Goal: Task Accomplishment & Management: Use online tool/utility

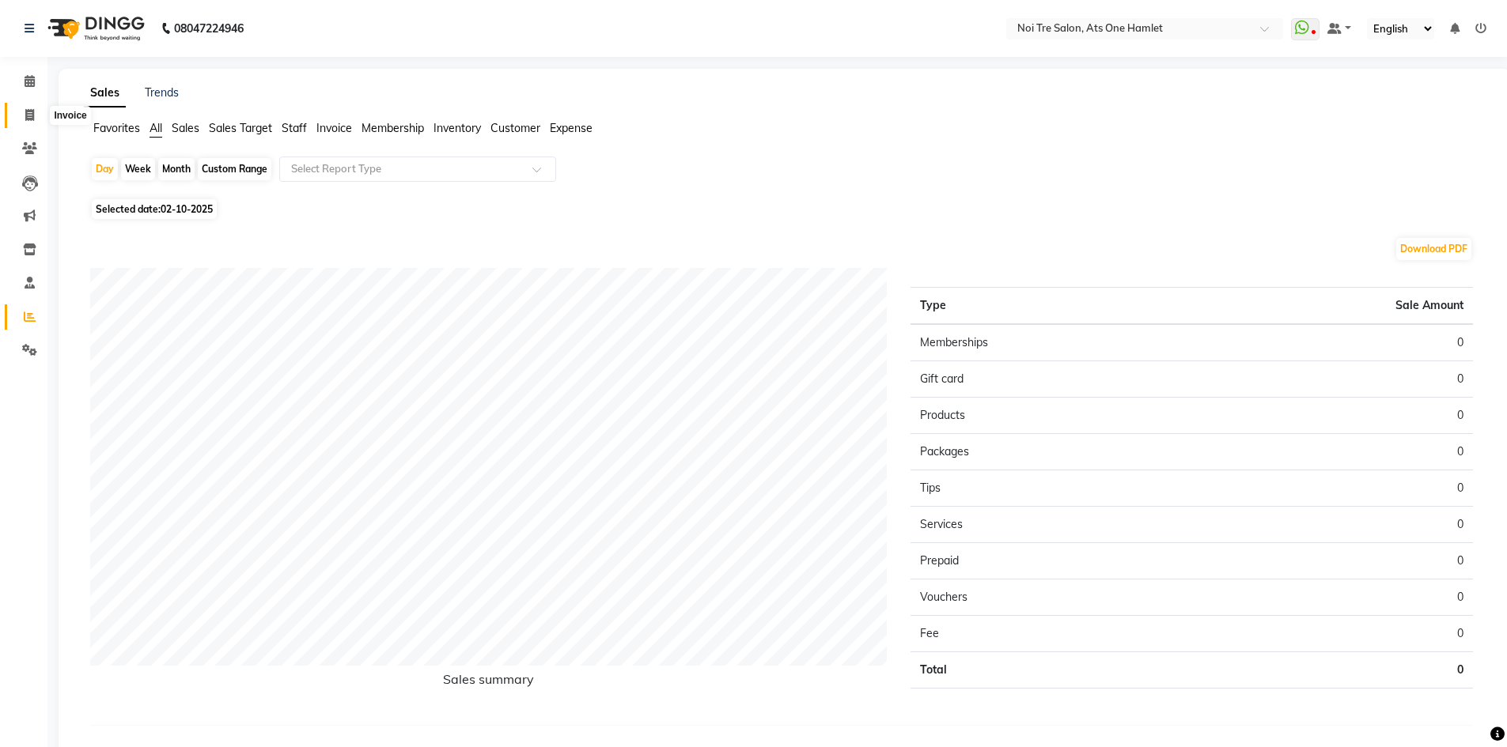
drag, startPoint x: 0, startPoint y: 0, endPoint x: 22, endPoint y: 118, distance: 119.9
click at [22, 118] on span at bounding box center [30, 116] width 28 height 18
select select "5096"
select select "service"
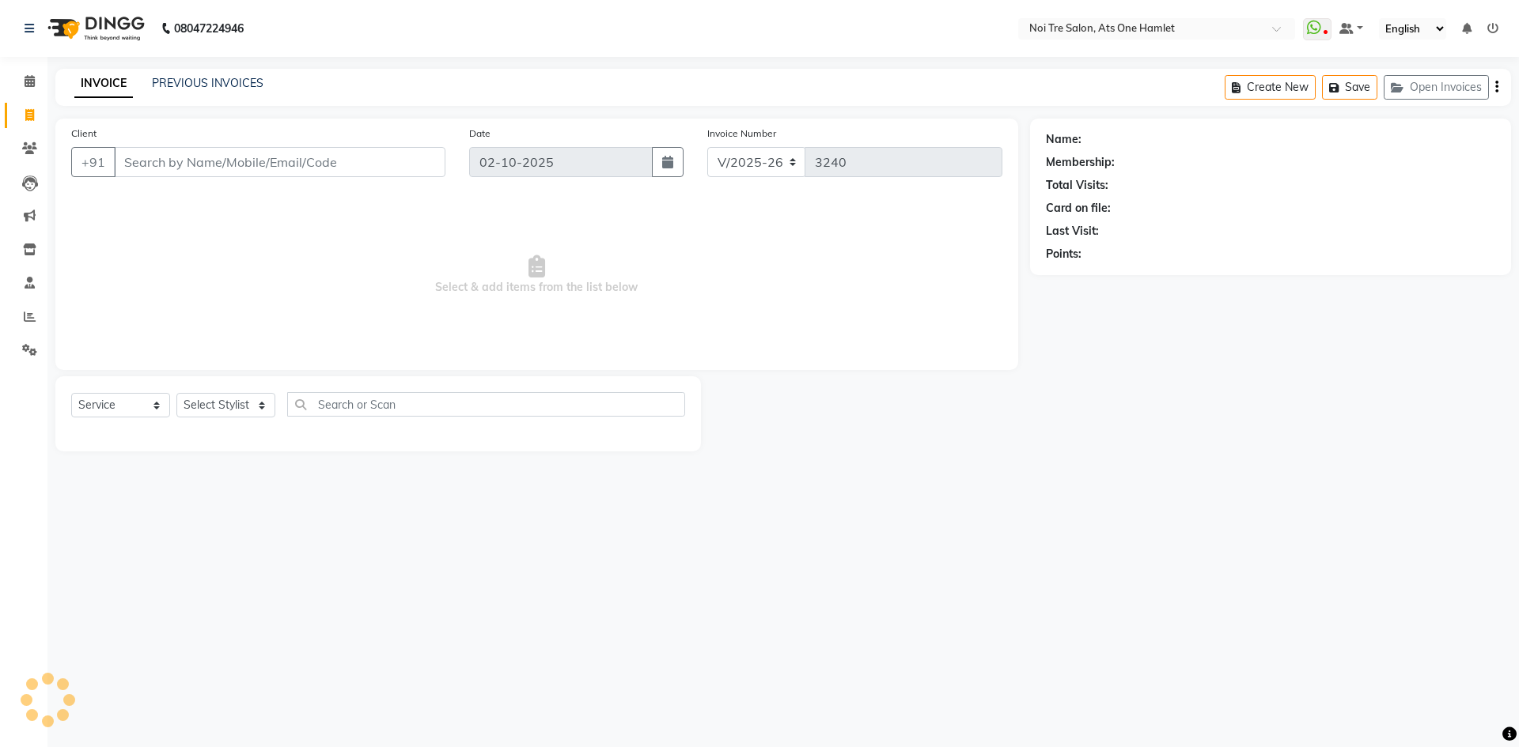
click at [296, 167] on input "Client" at bounding box center [279, 162] width 331 height 30
click at [221, 392] on div "Select Service Product Membership Package Voucher Prepaid Gift Card Select Styl…" at bounding box center [377, 414] width 645 height 75
click at [222, 396] on select "Select Stylist" at bounding box center [225, 405] width 99 height 25
select select "91448"
click at [314, 386] on div "Select Service Product Membership Package Voucher Prepaid Gift Card Select Styl…" at bounding box center [377, 414] width 645 height 75
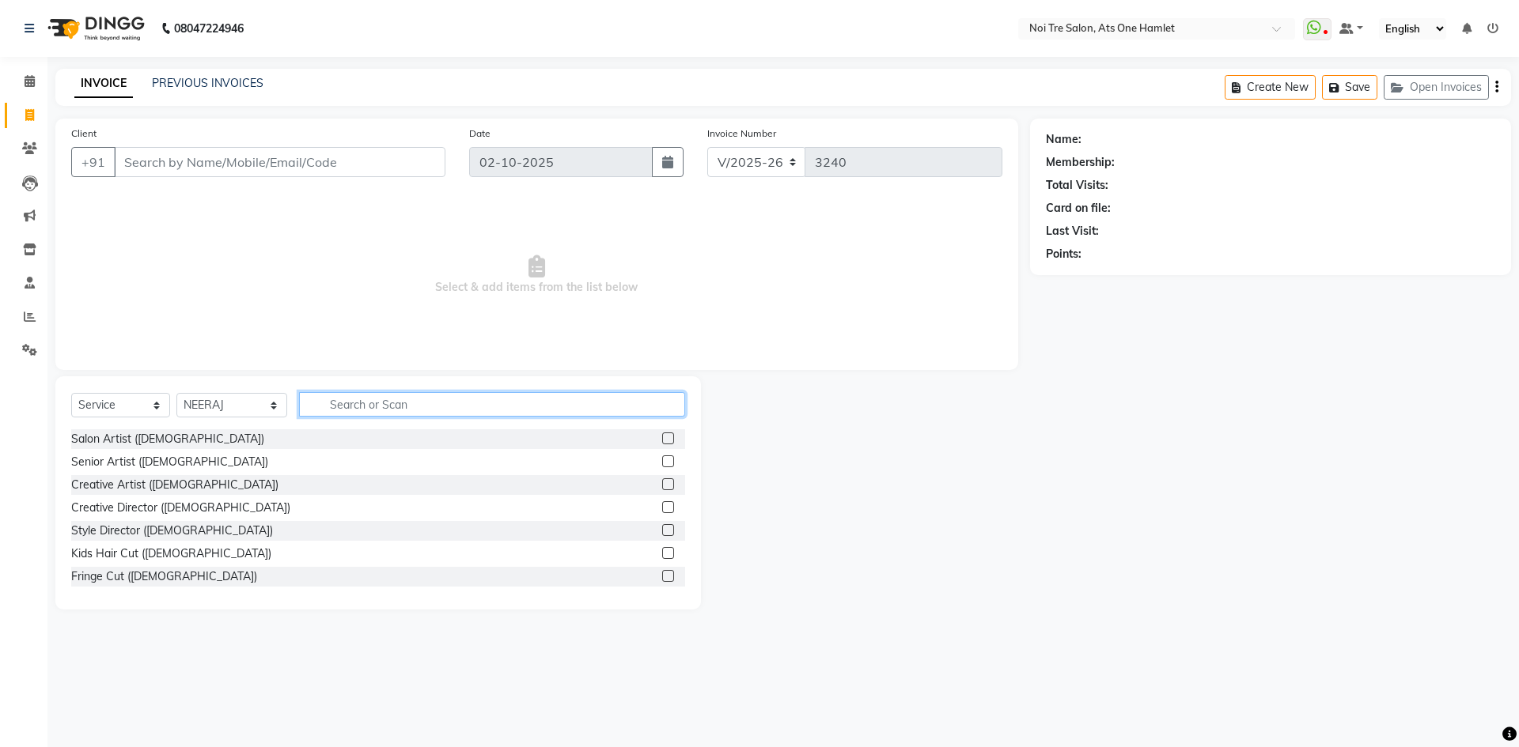
click at [327, 398] on input "text" at bounding box center [492, 404] width 386 height 25
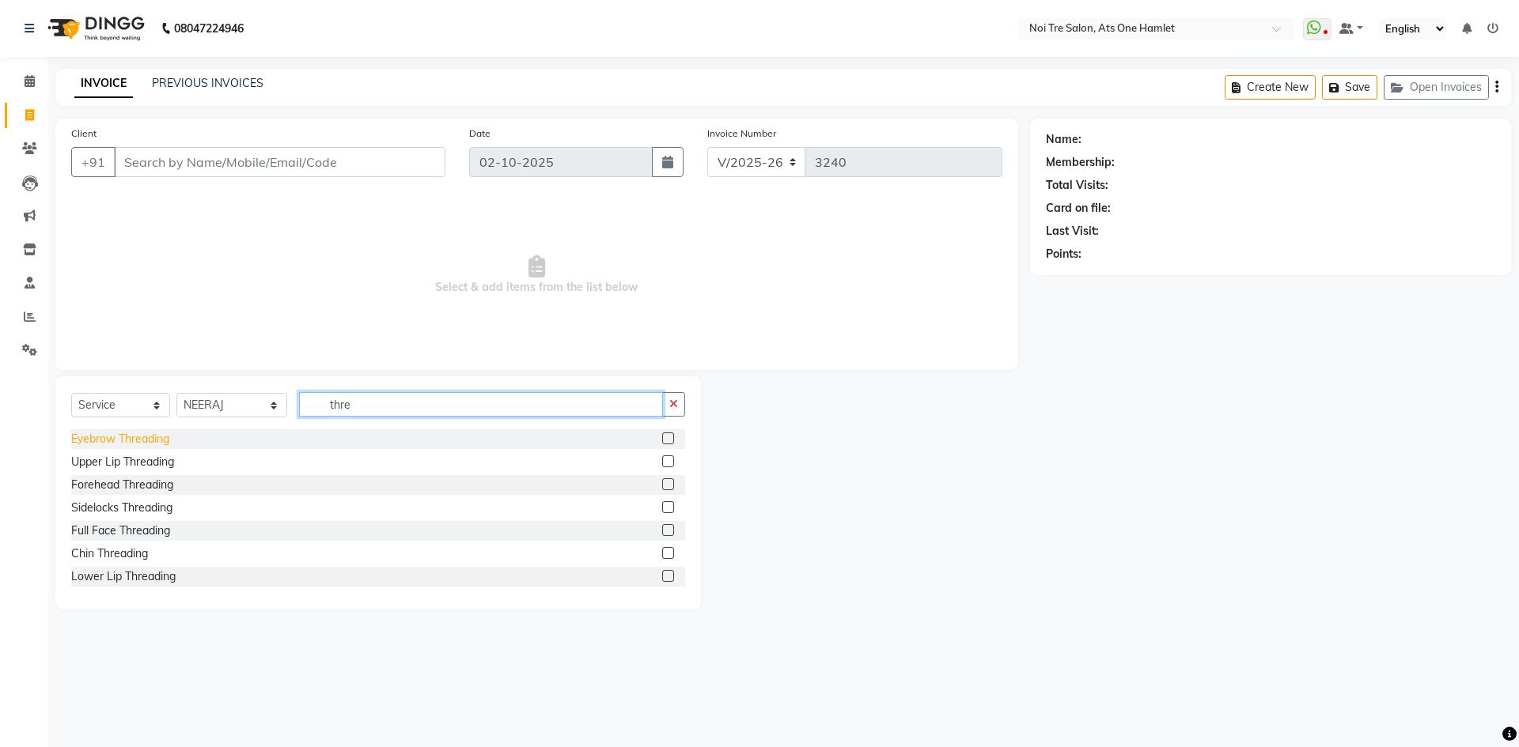
type input "thre"
click at [102, 445] on div "Eyebrow Threading" at bounding box center [120, 439] width 98 height 17
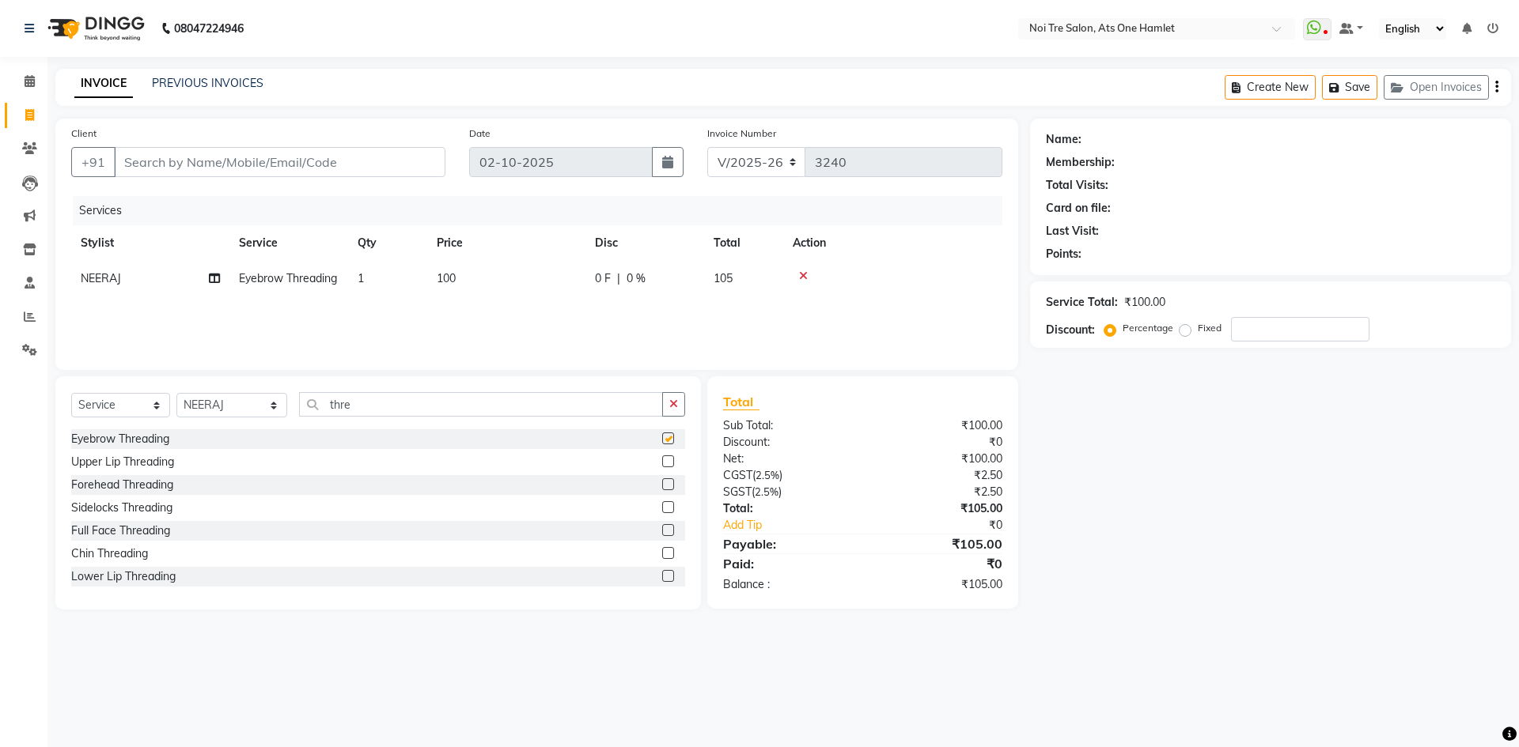
checkbox input "false"
click at [111, 471] on div "Upper Lip Threading" at bounding box center [378, 462] width 614 height 20
click at [115, 467] on div "Upper Lip Threading" at bounding box center [122, 462] width 103 height 17
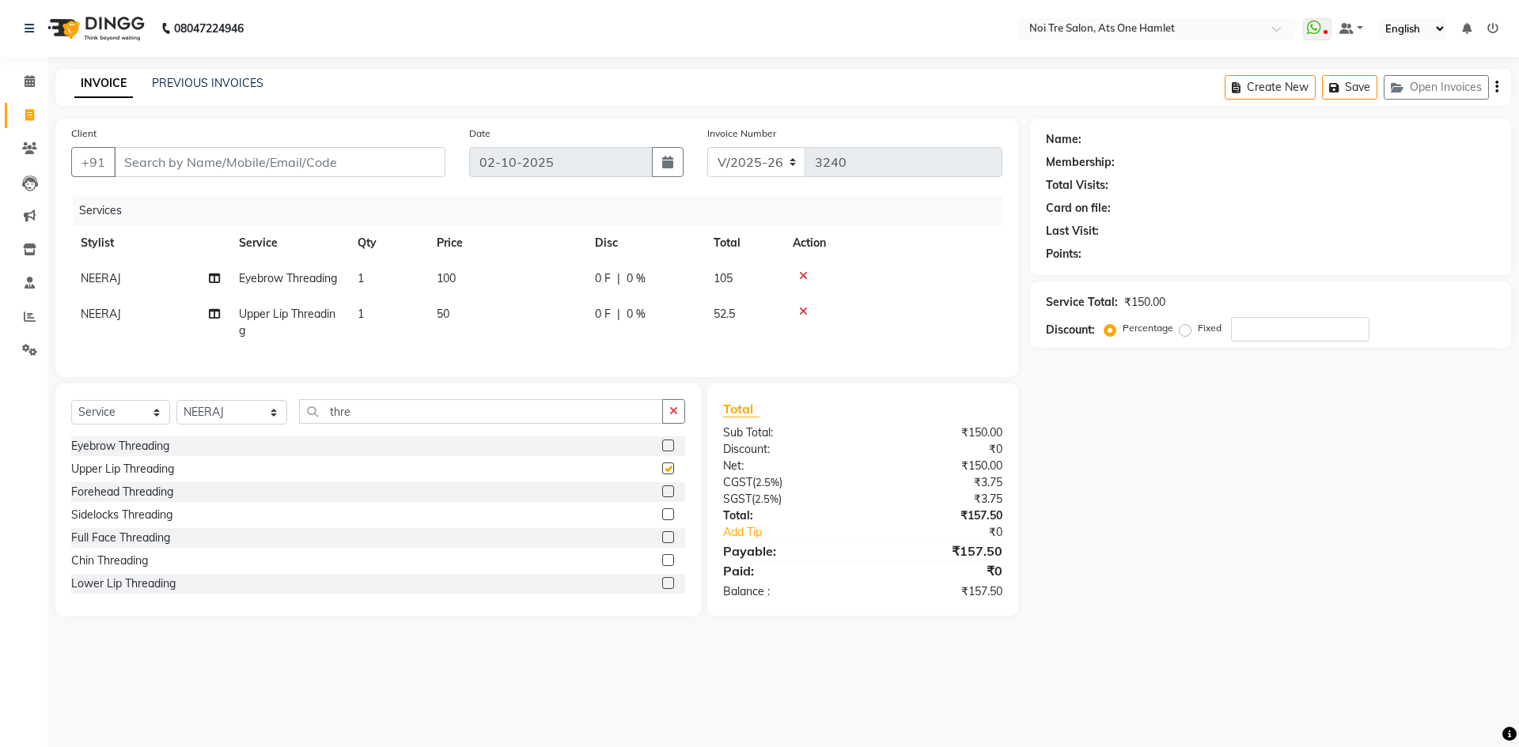
checkbox input "false"
click at [288, 170] on input "Client" at bounding box center [279, 162] width 331 height 30
type input "9"
type input "0"
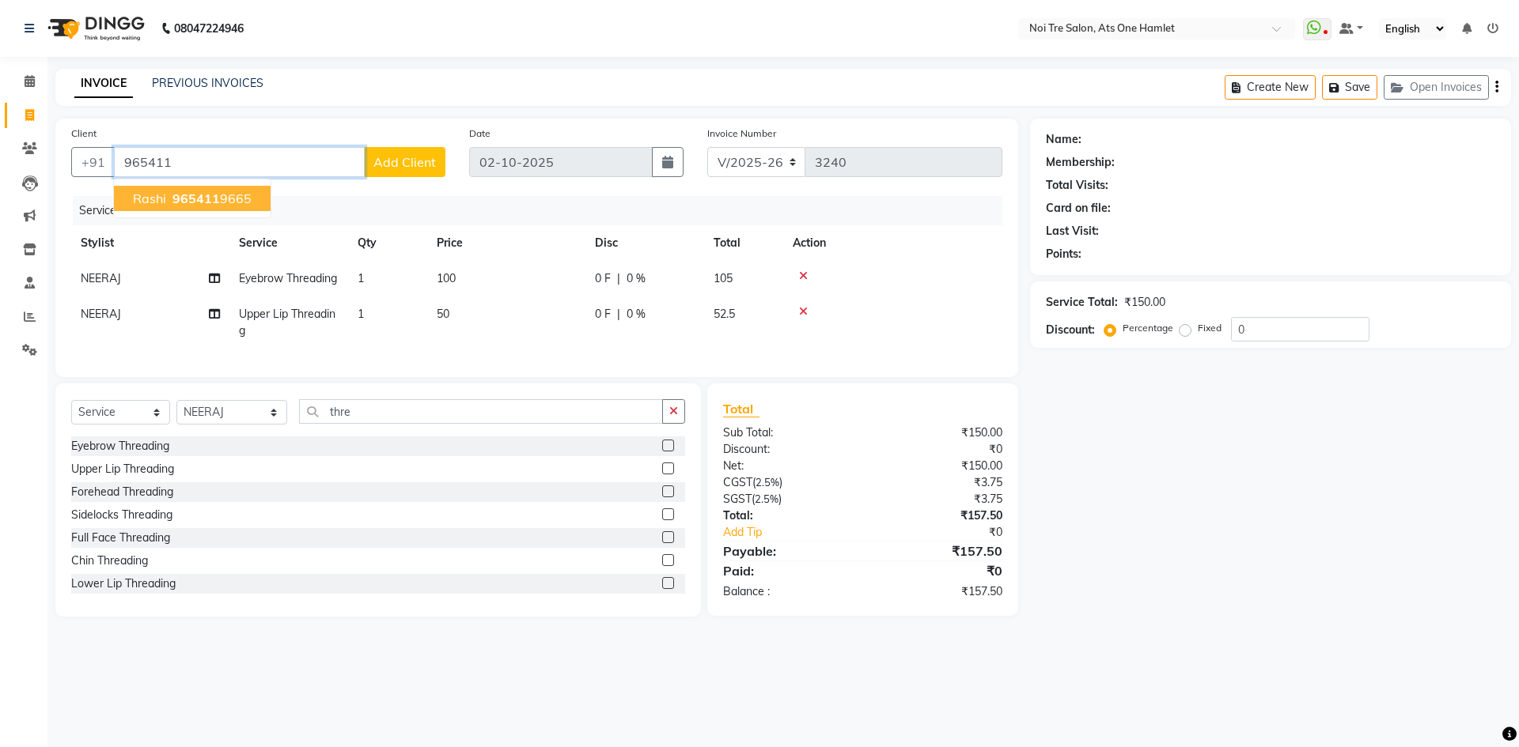
click at [205, 192] on span "965411" at bounding box center [195, 199] width 47 height 16
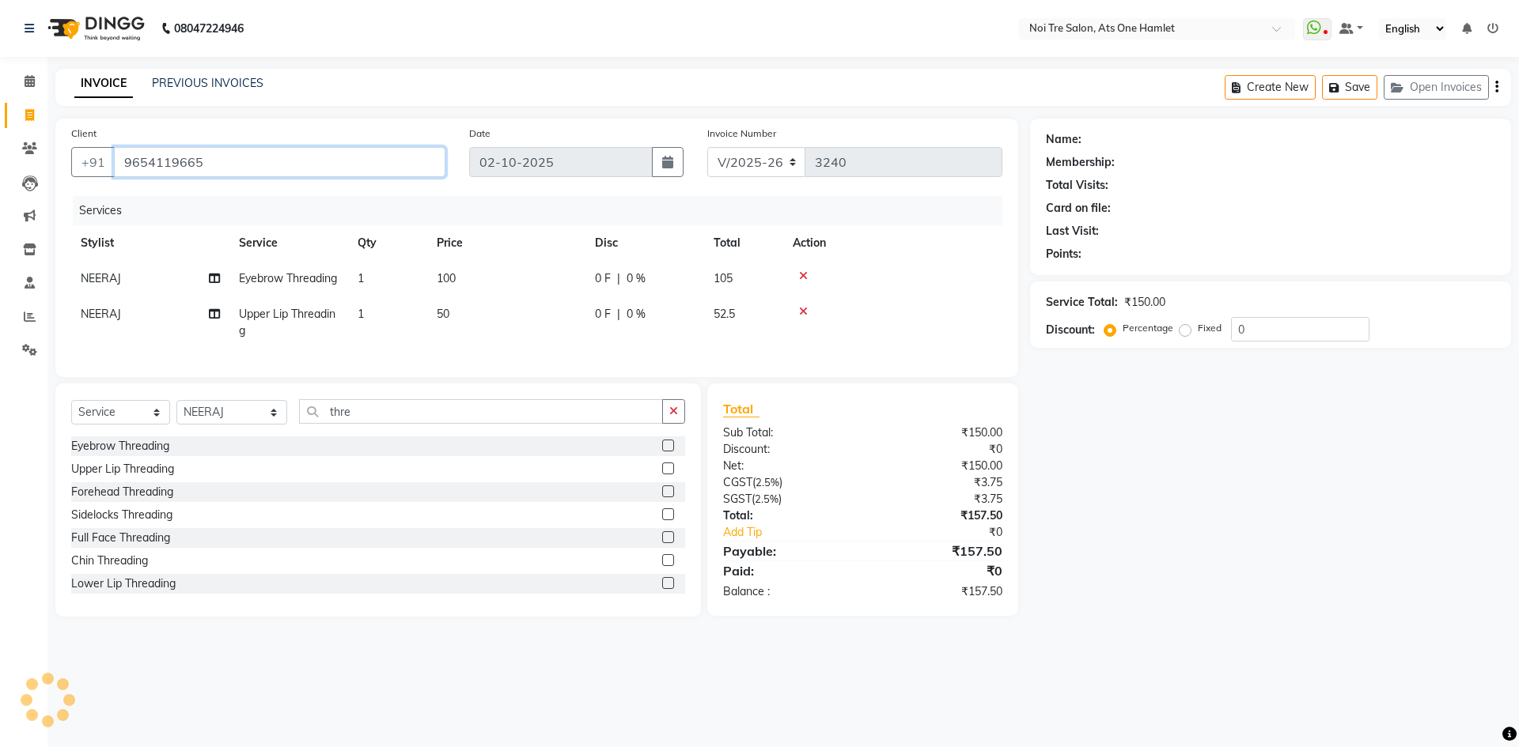
type input "9654119665"
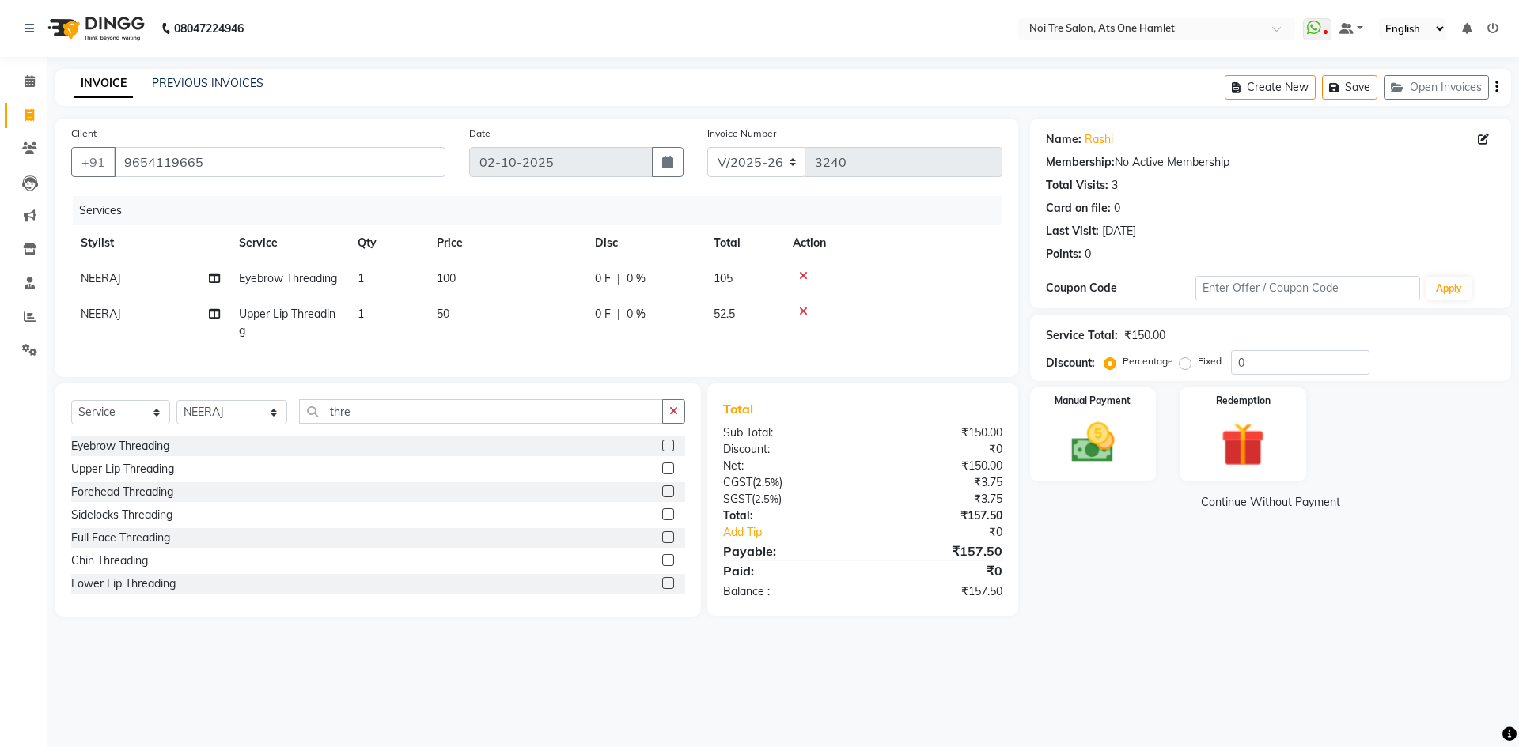
click at [483, 333] on td "50" at bounding box center [506, 323] width 158 height 52
select select "91448"
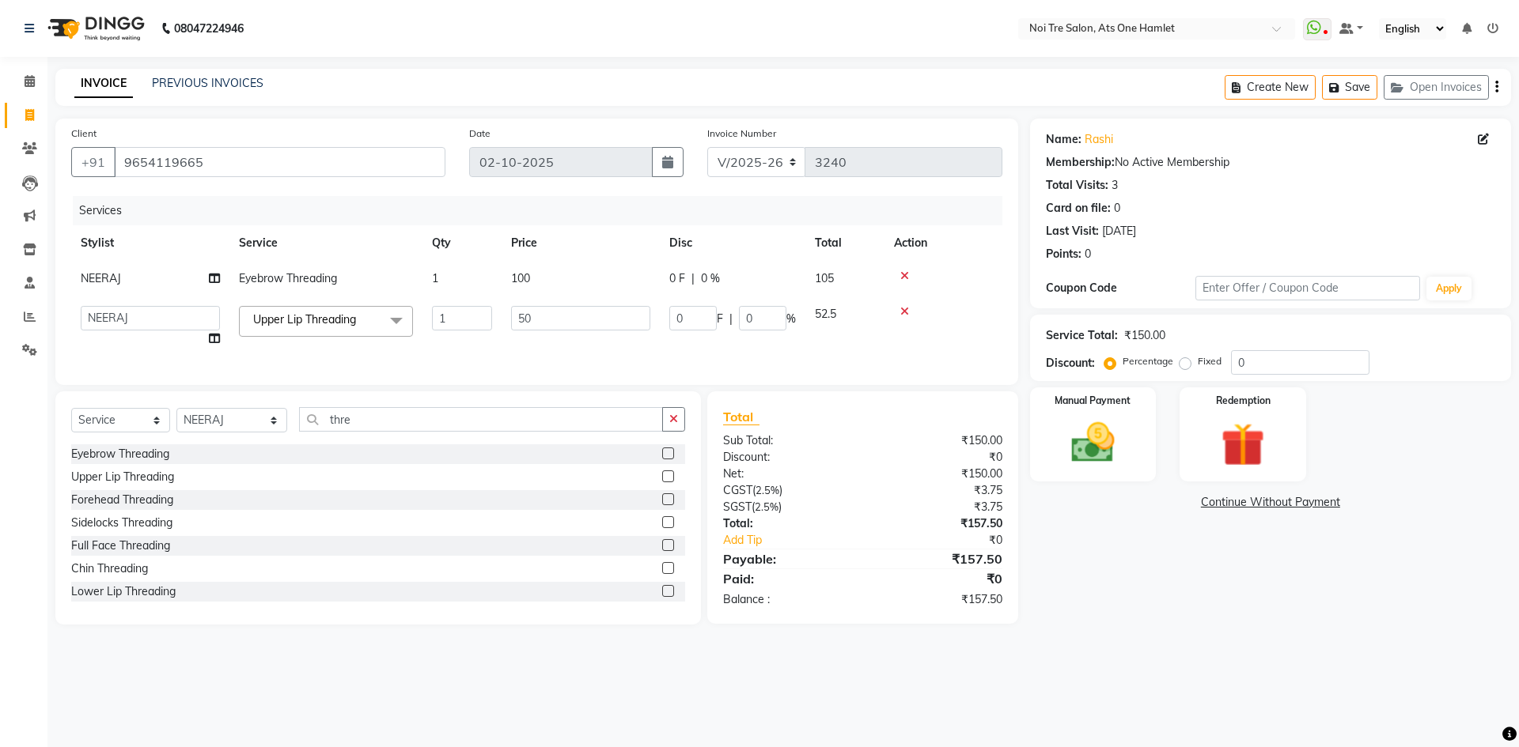
click at [606, 331] on td "50" at bounding box center [580, 327] width 158 height 60
click at [606, 327] on input "50" at bounding box center [580, 318] width 139 height 25
type input "50.5"
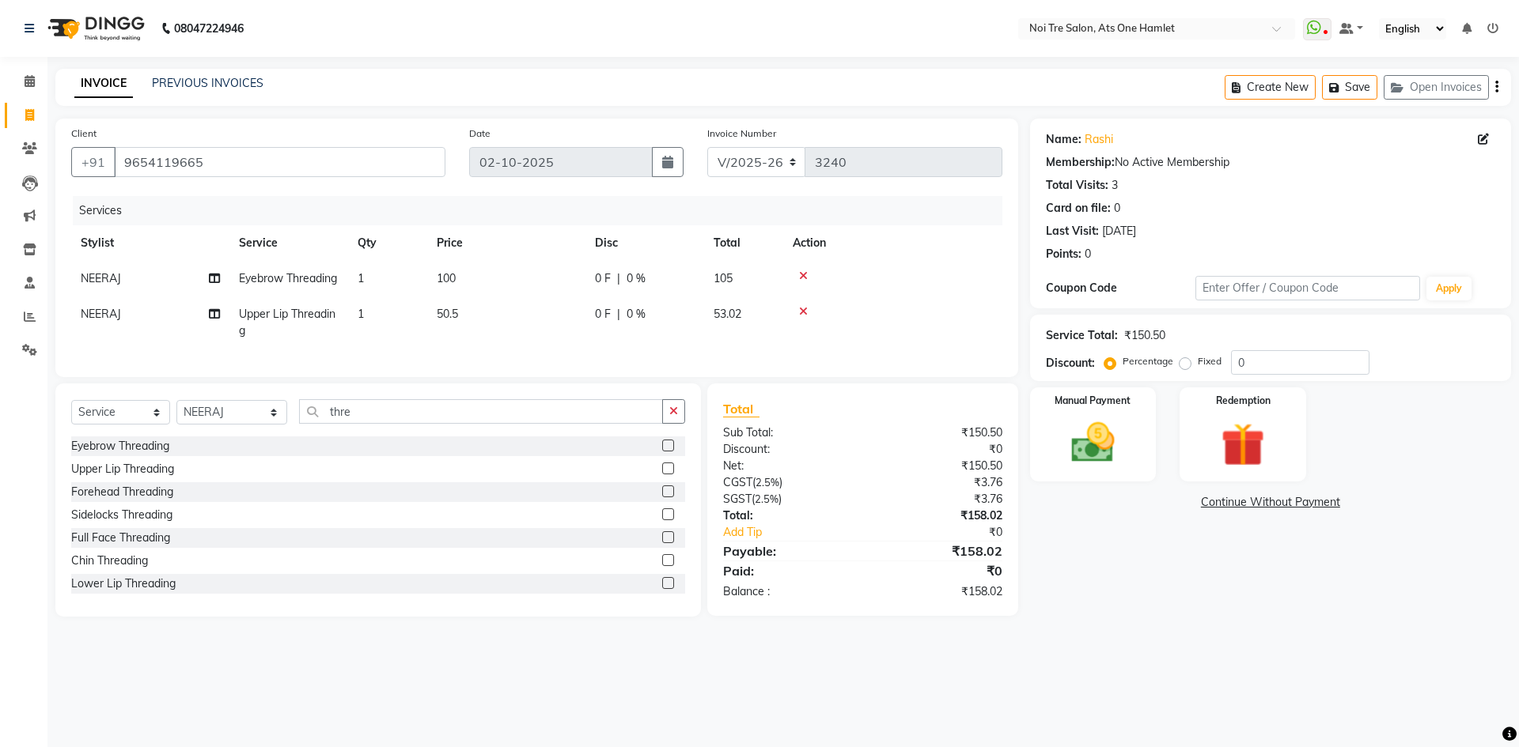
click at [669, 377] on div "Client [PHONE_NUMBER] Date [DATE] Invoice Number V/2025 V/[PHONE_NUMBER] Servic…" at bounding box center [536, 248] width 963 height 259
click at [1124, 444] on img at bounding box center [1093, 443] width 74 height 52
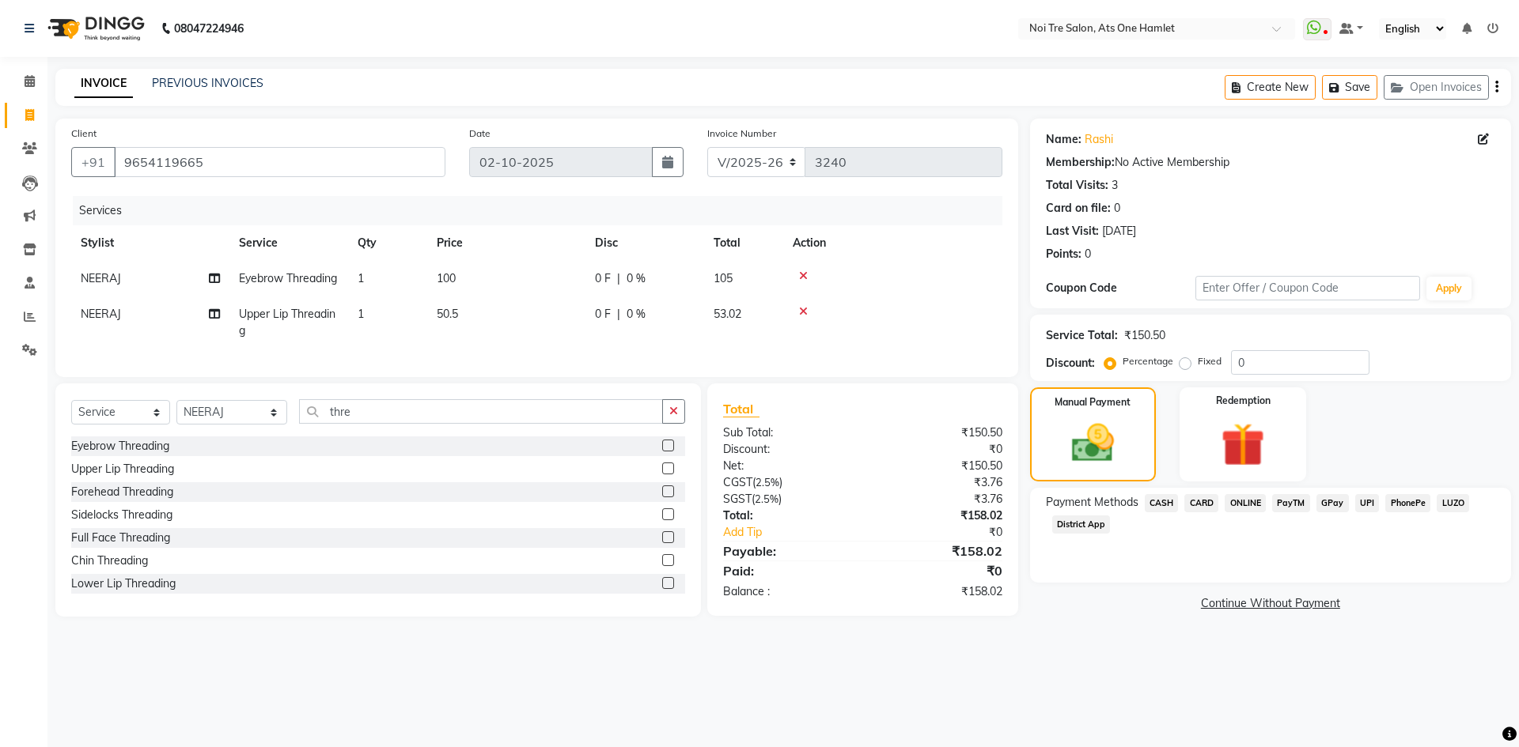
click at [1254, 499] on span "ONLINE" at bounding box center [1244, 503] width 41 height 18
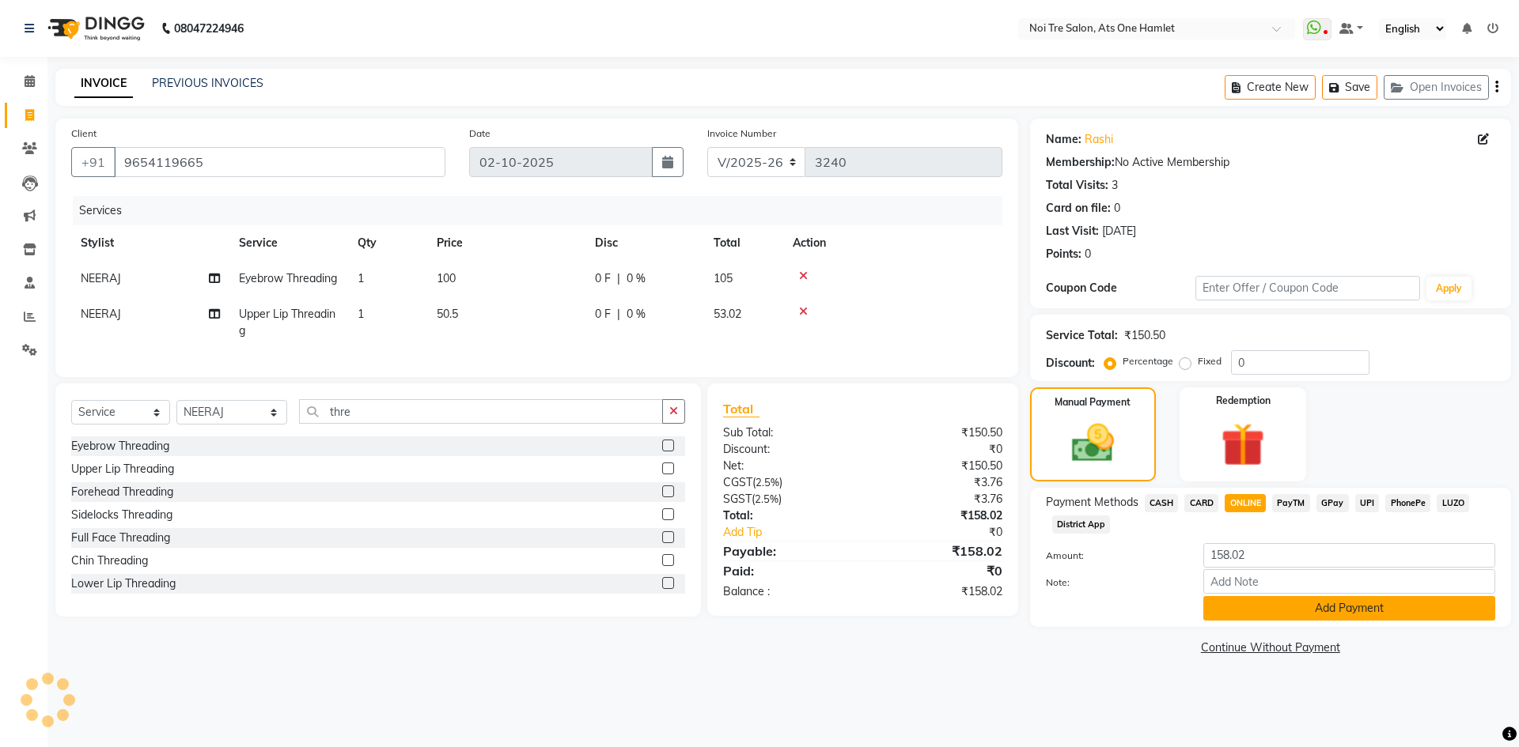
click at [1285, 604] on button "Add Payment" at bounding box center [1349, 608] width 292 height 25
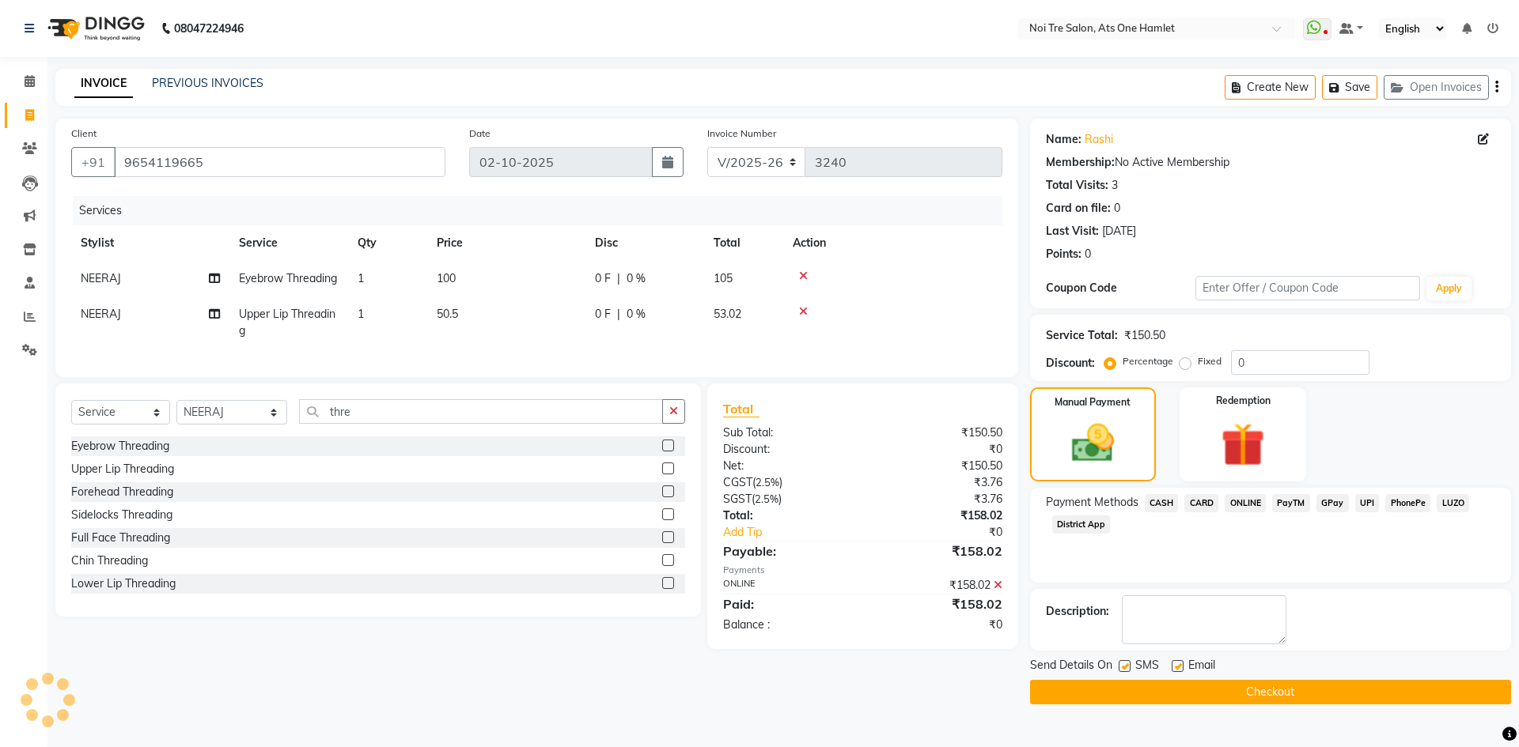
click at [1284, 713] on main "INVOICE PREVIOUS INVOICES Create New Save Open Invoices Client [PHONE_NUMBER] D…" at bounding box center [782, 399] width 1471 height 660
click at [1274, 690] on button "Checkout" at bounding box center [1270, 692] width 481 height 25
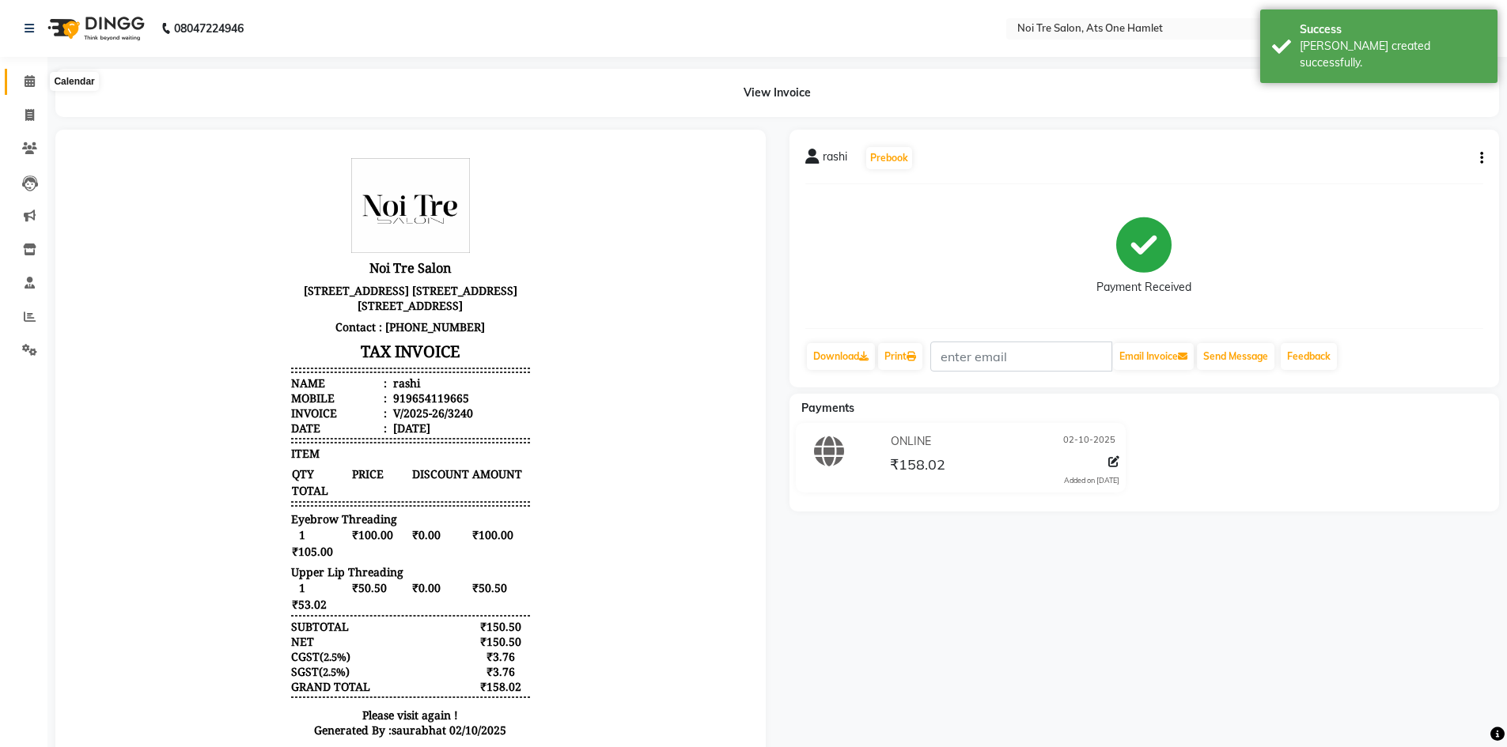
drag, startPoint x: 16, startPoint y: 76, endPoint x: 52, endPoint y: 3, distance: 81.4
click at [16, 76] on span at bounding box center [30, 82] width 28 height 18
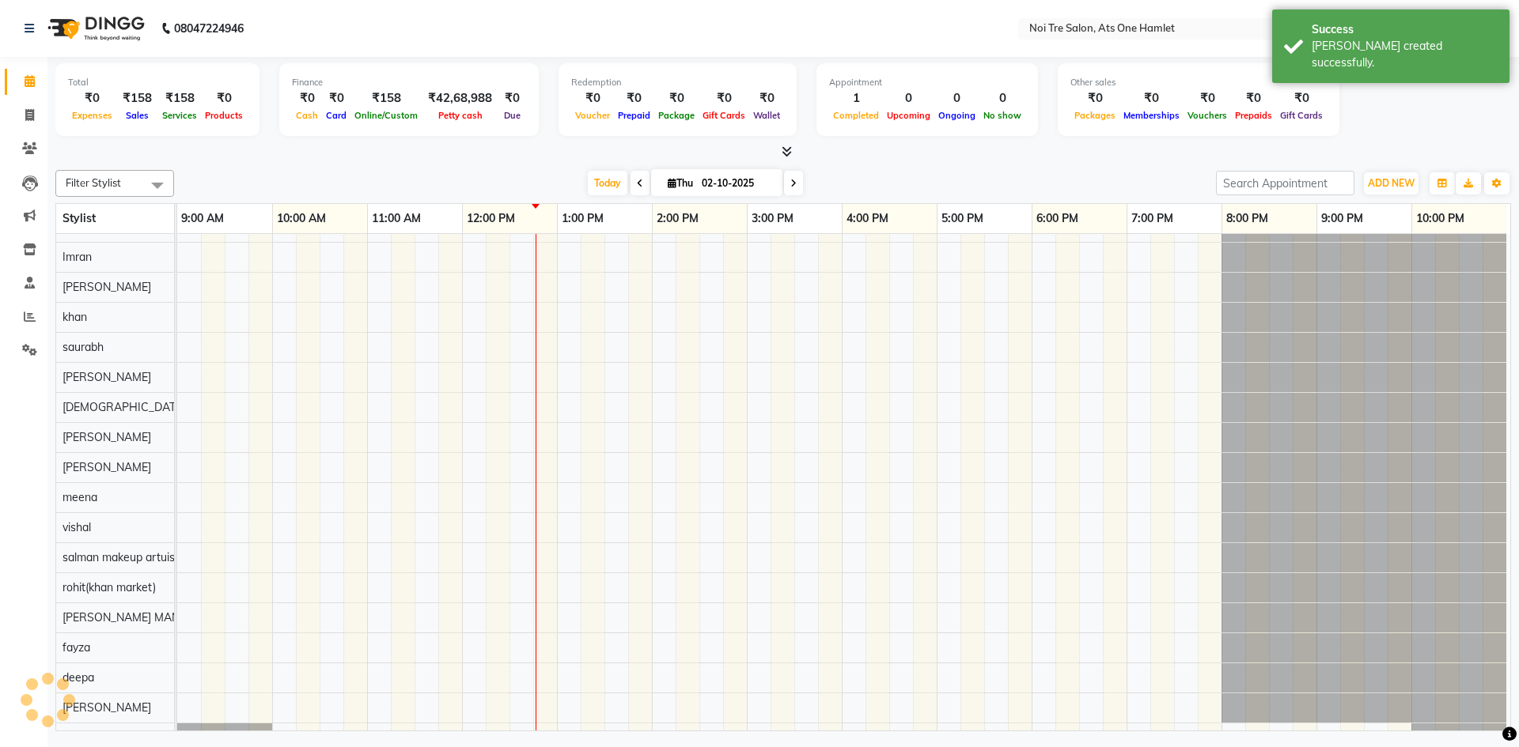
scroll to position [21, 0]
